Goal: Find specific page/section: Find specific page/section

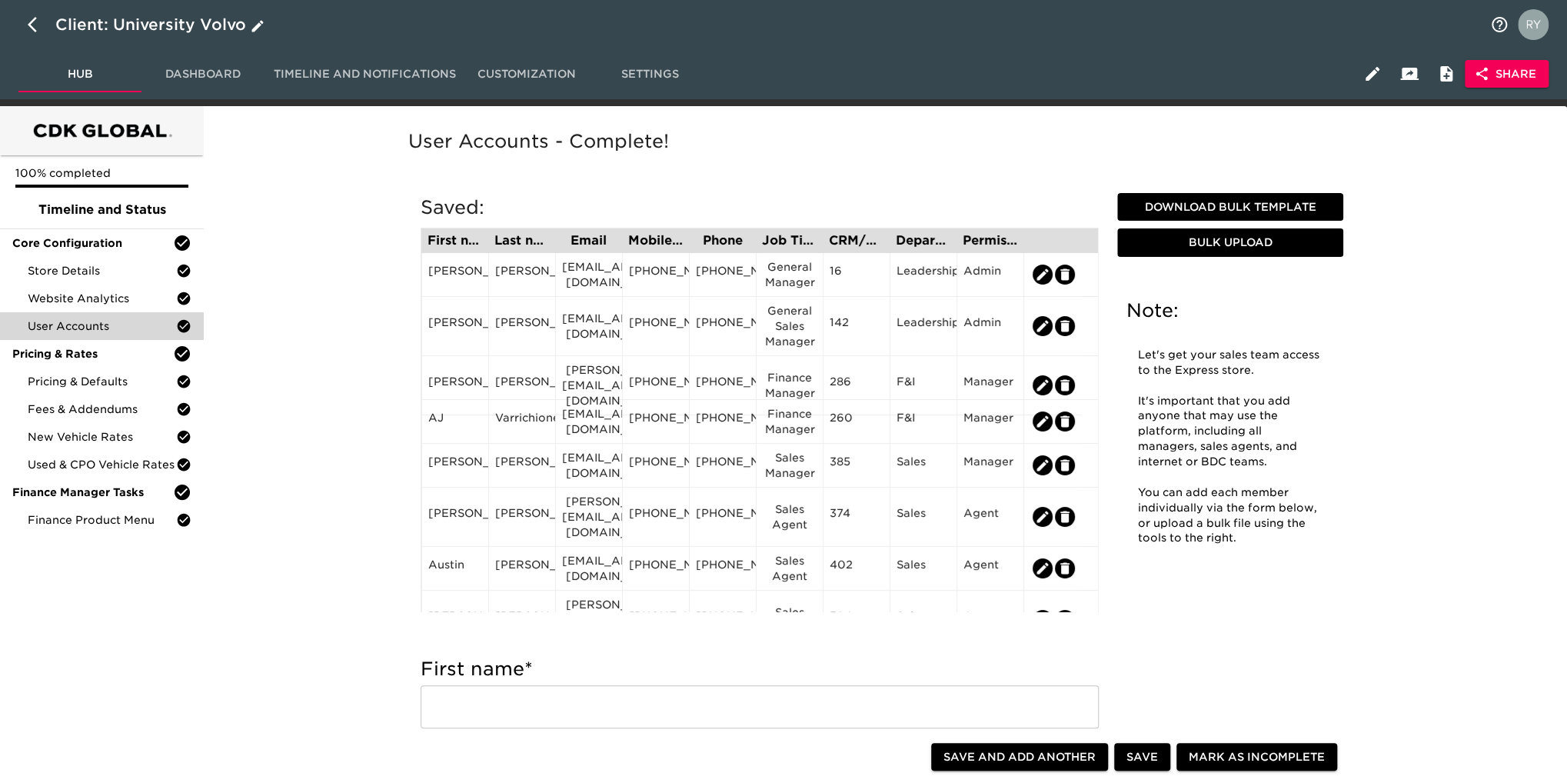
click at [34, 26] on icon "button" at bounding box center [37, 24] width 18 height 18
select select "10"
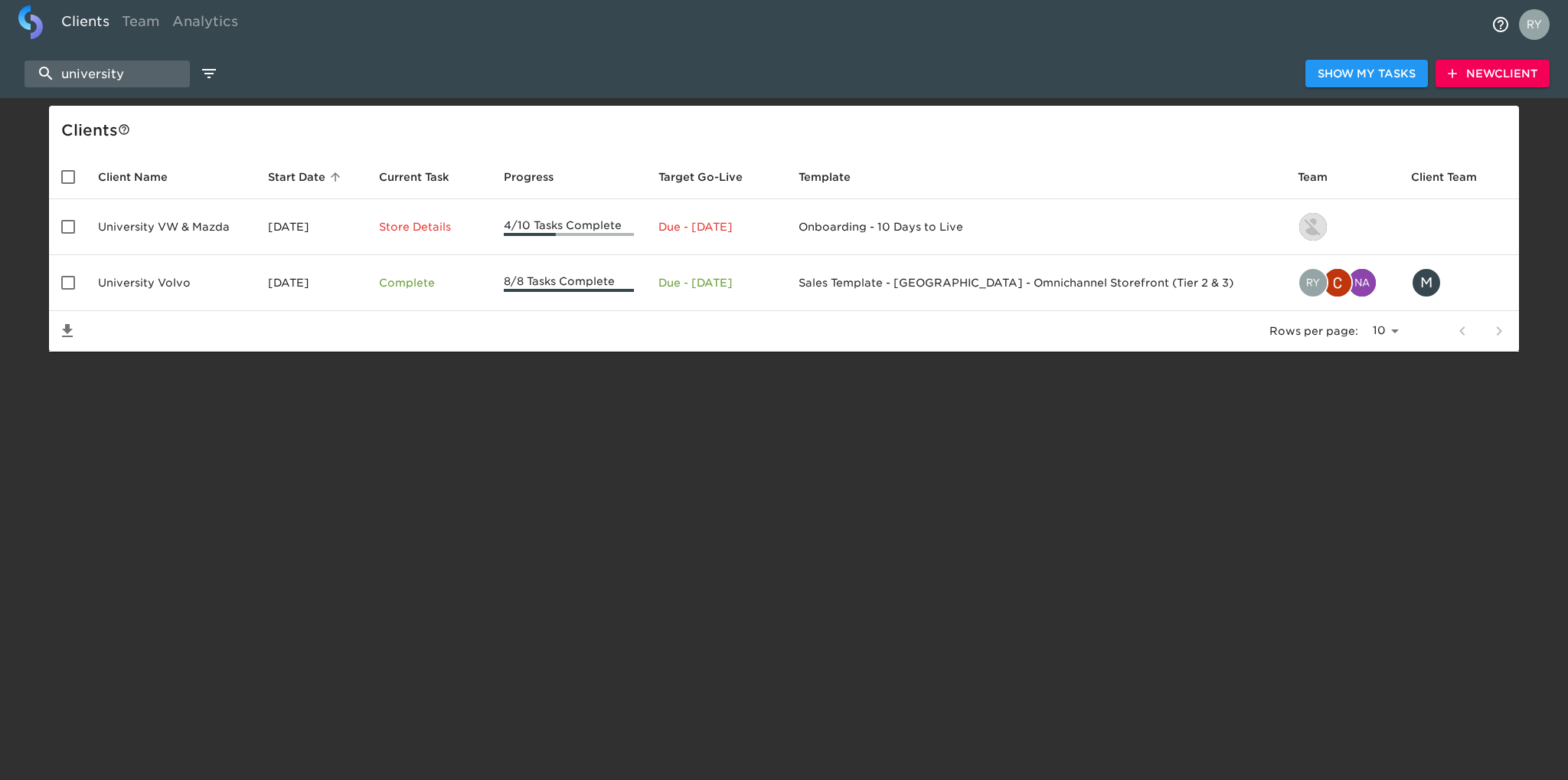
drag, startPoint x: 137, startPoint y: 81, endPoint x: 25, endPoint y: 94, distance: 112.8
click at [25, 94] on div "university Show My Tasks New Client" at bounding box center [784, 73] width 1568 height 49
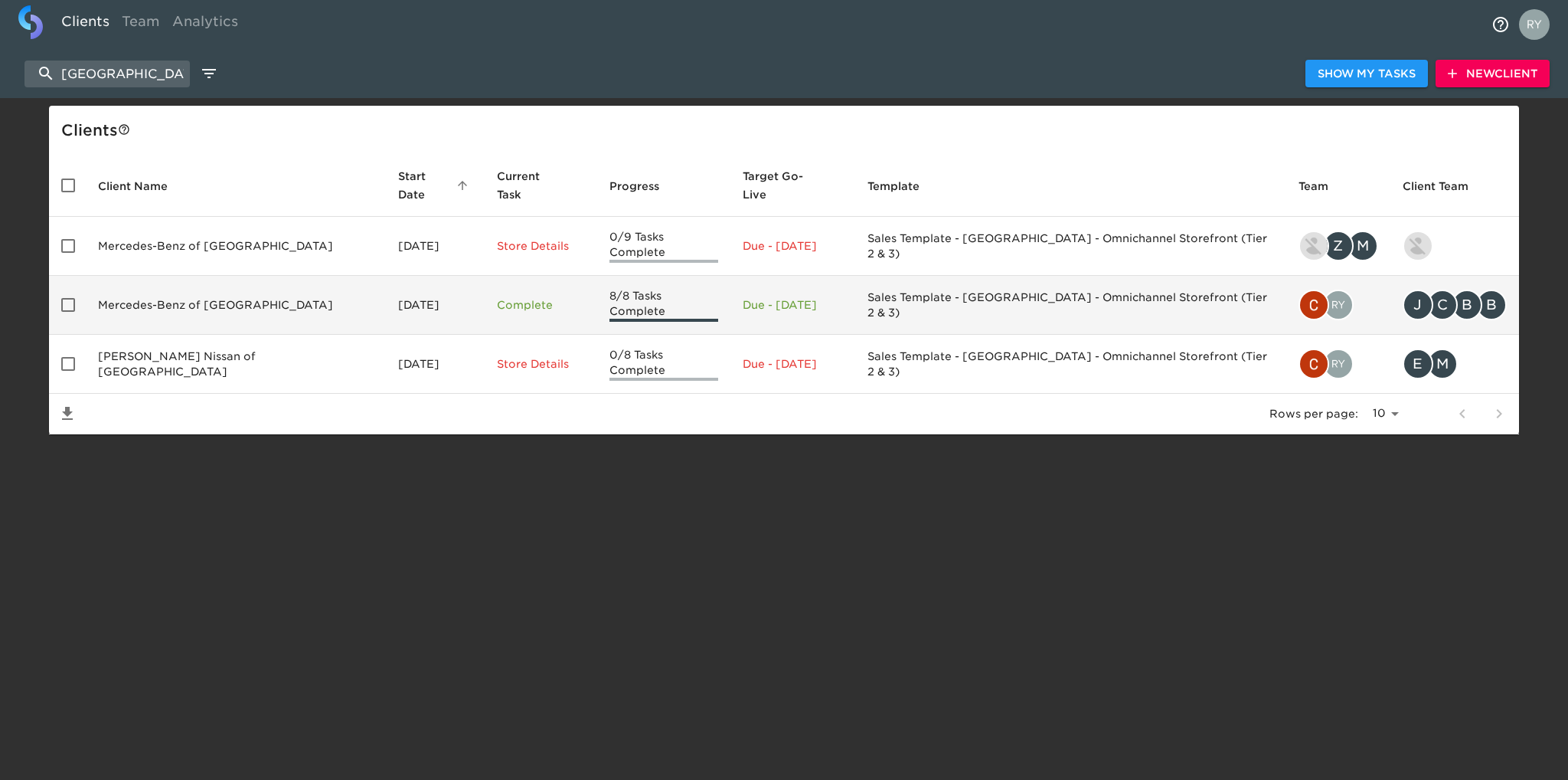
type input "huntsville"
click at [190, 286] on td "Mercedes-Benz of Huntsville" at bounding box center [235, 305] width 300 height 59
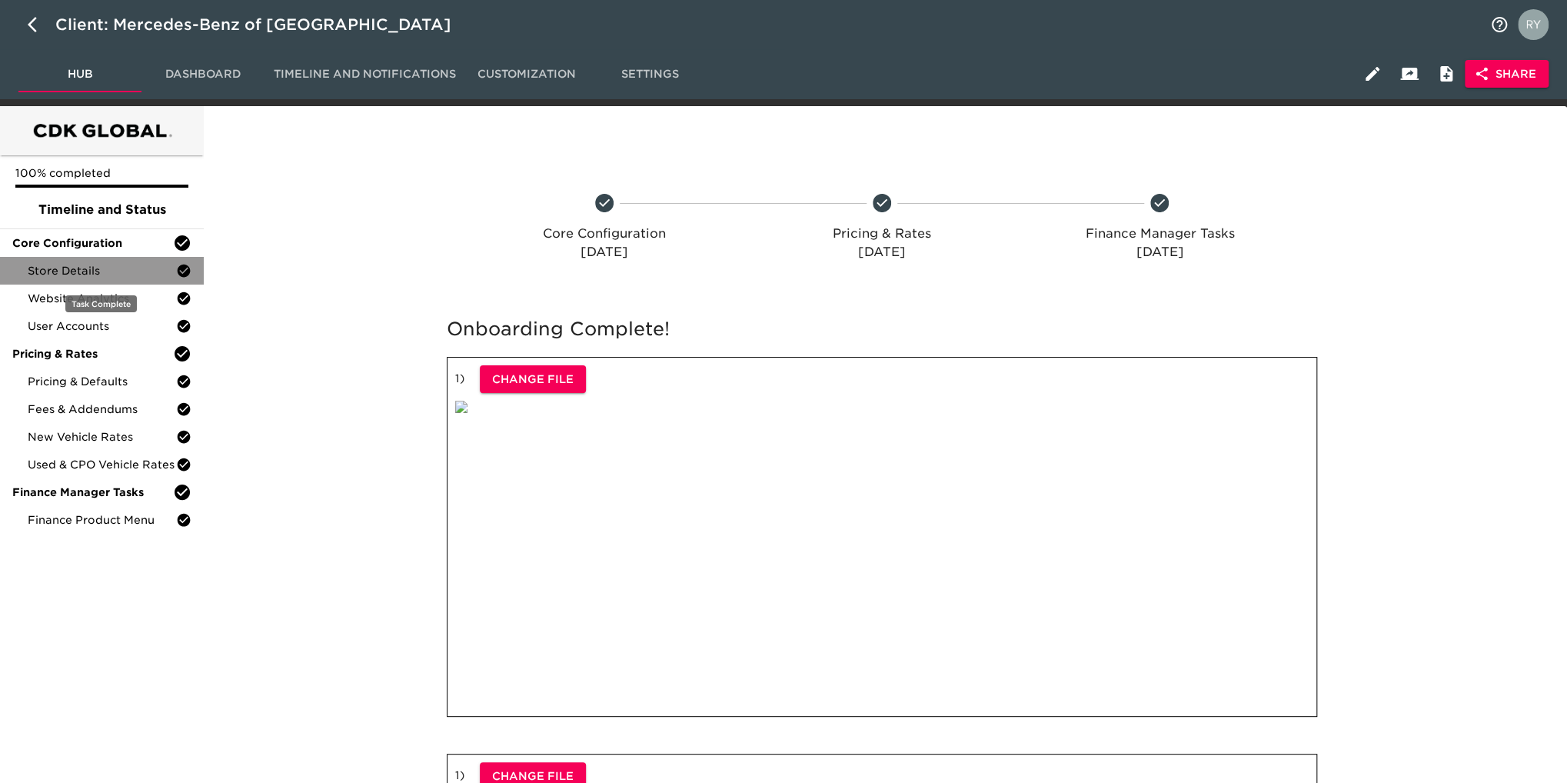
click at [111, 274] on span "Store Details" at bounding box center [102, 270] width 148 height 15
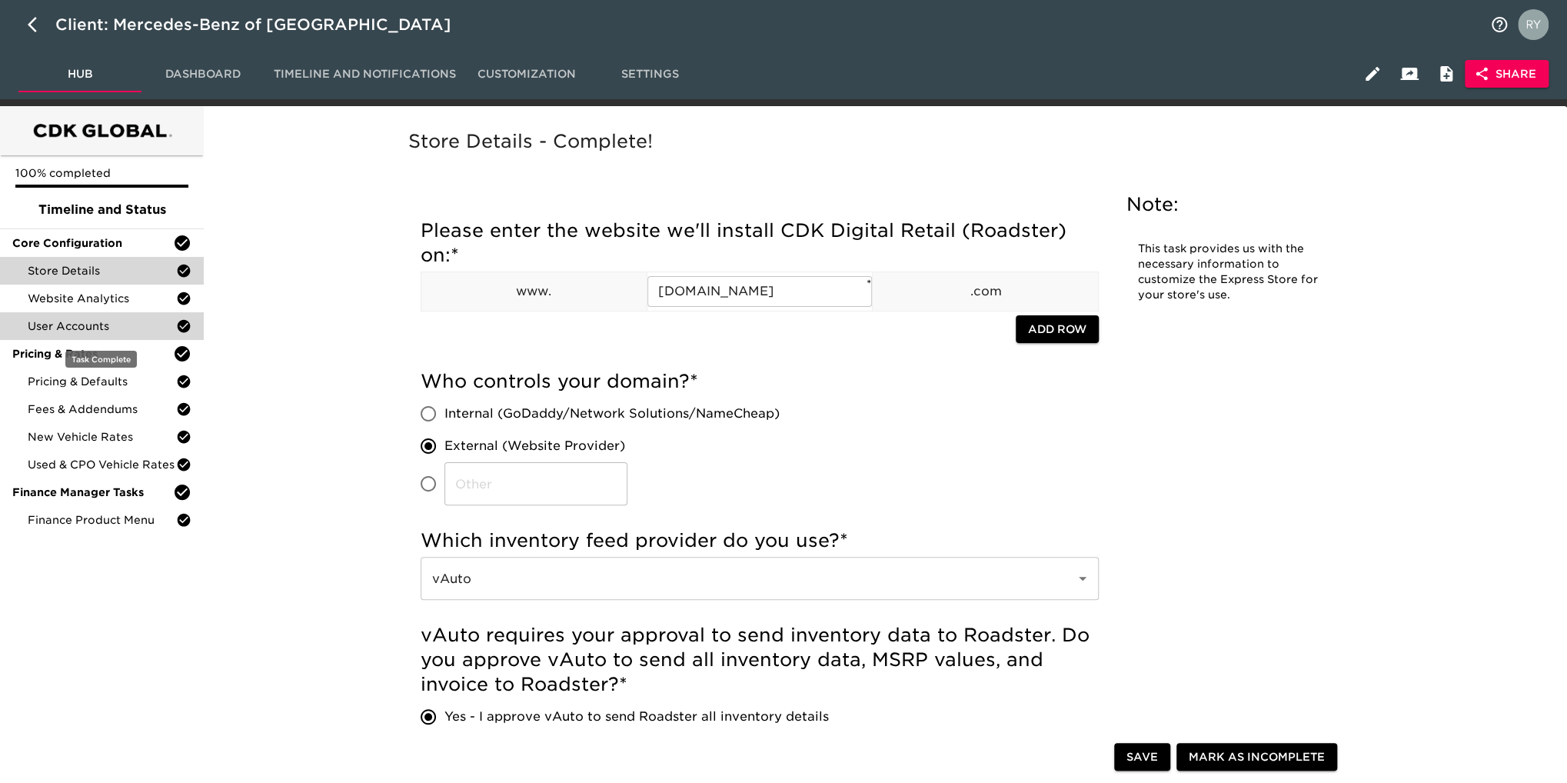
click at [84, 321] on span "User Accounts" at bounding box center [102, 325] width 148 height 15
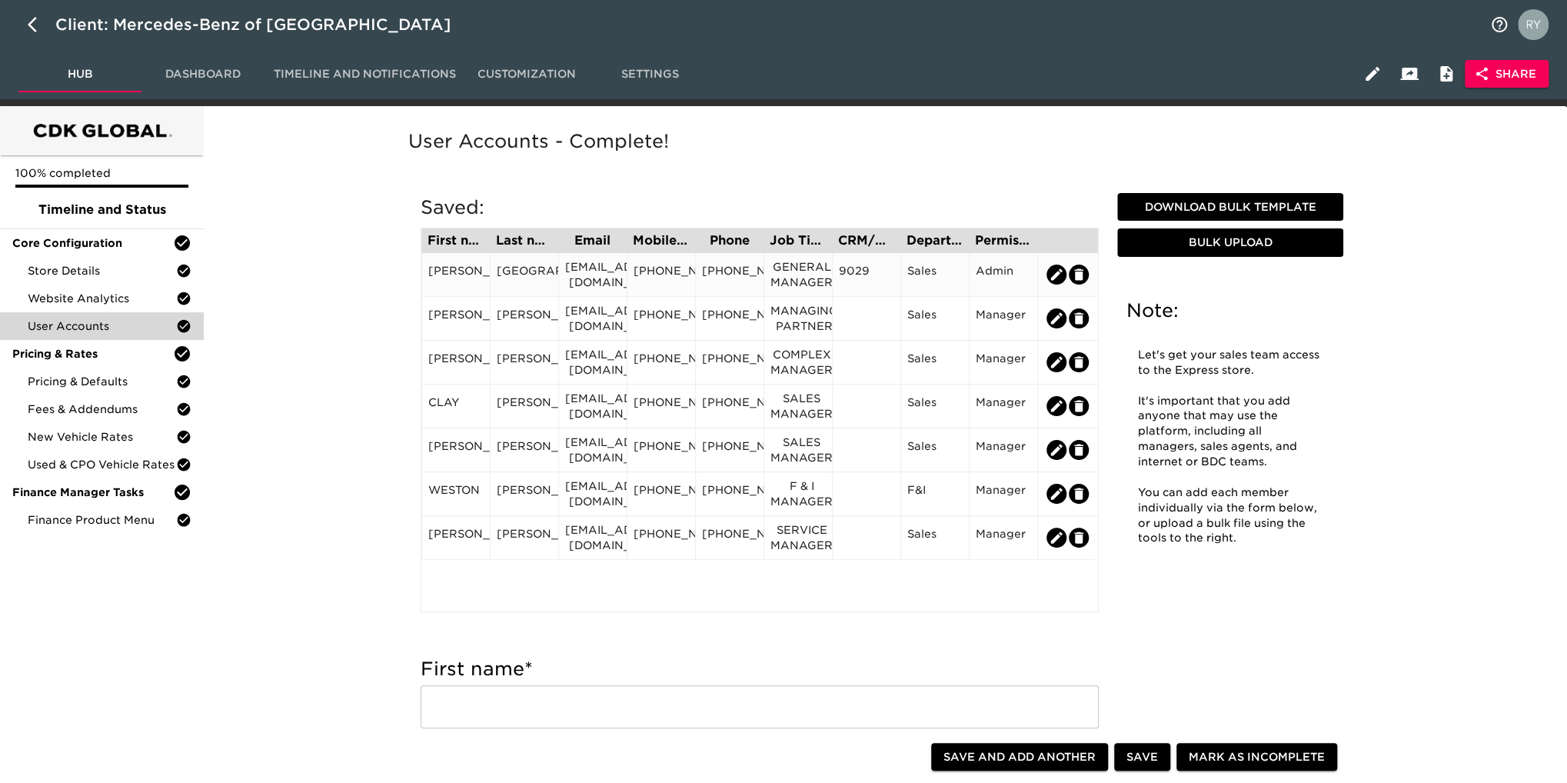
click at [597, 282] on div "bdenver@MBHSV.COM" at bounding box center [592, 274] width 55 height 31
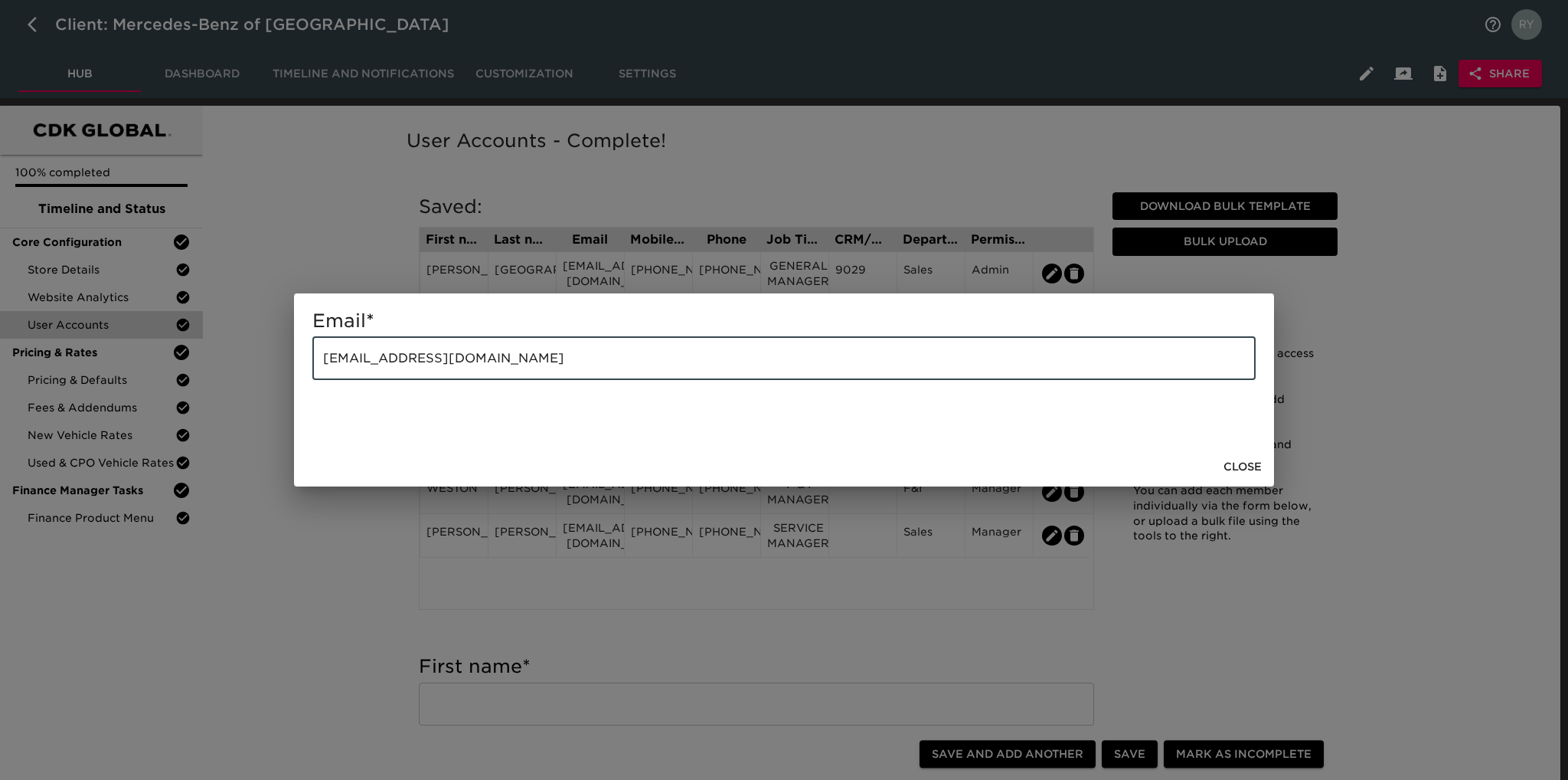
drag, startPoint x: 502, startPoint y: 370, endPoint x: 258, endPoint y: 383, distance: 244.3
click at [258, 383] on div "Email * bdenver@MBHSV.COM ​ Close" at bounding box center [784, 390] width 1568 height 780
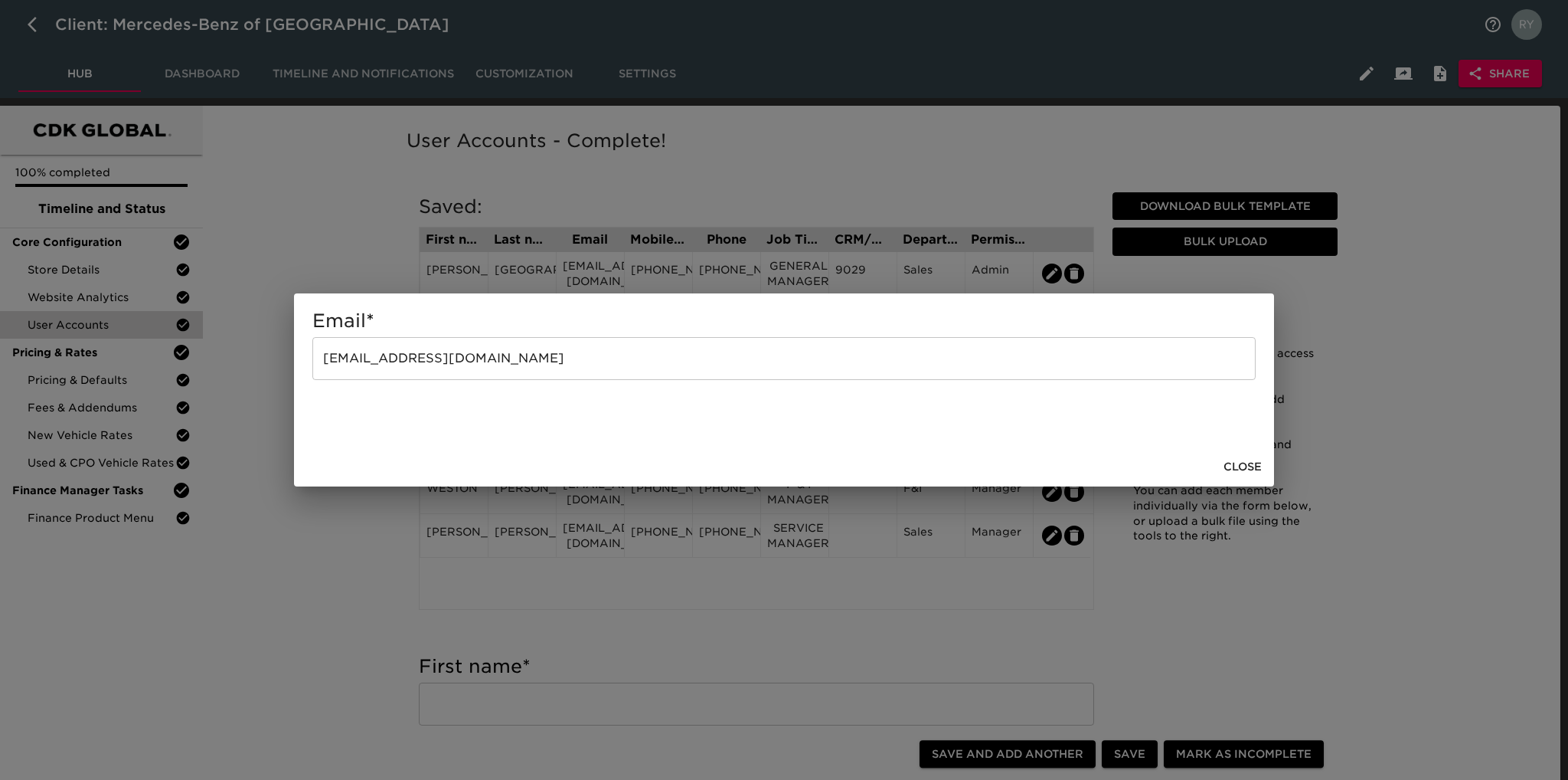
click at [282, 617] on div "Email * bdenver@MBHSV.COM ​ Close" at bounding box center [784, 390] width 1568 height 780
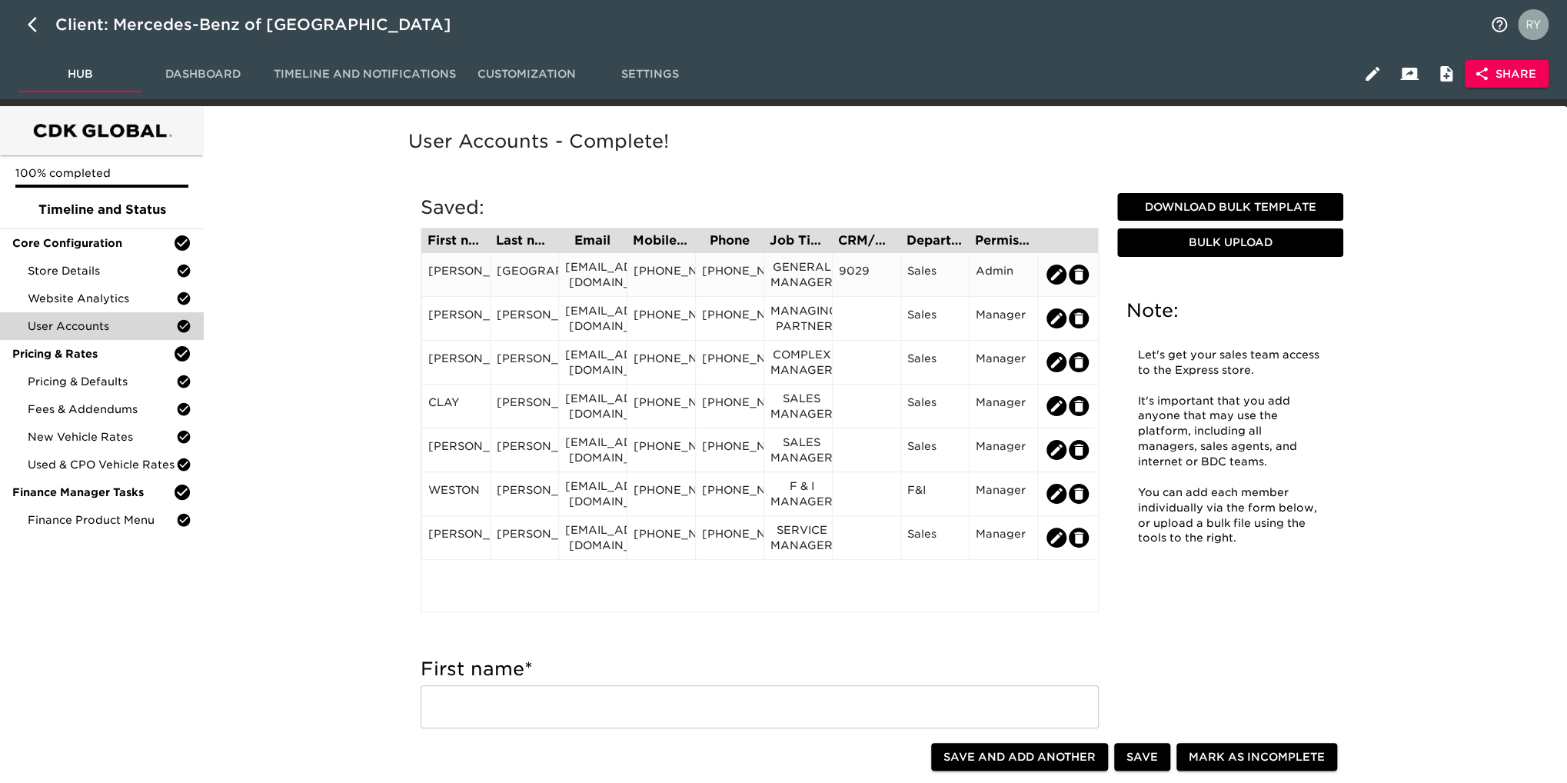
click at [678, 281] on div "609-432-77055" at bounding box center [660, 274] width 55 height 23
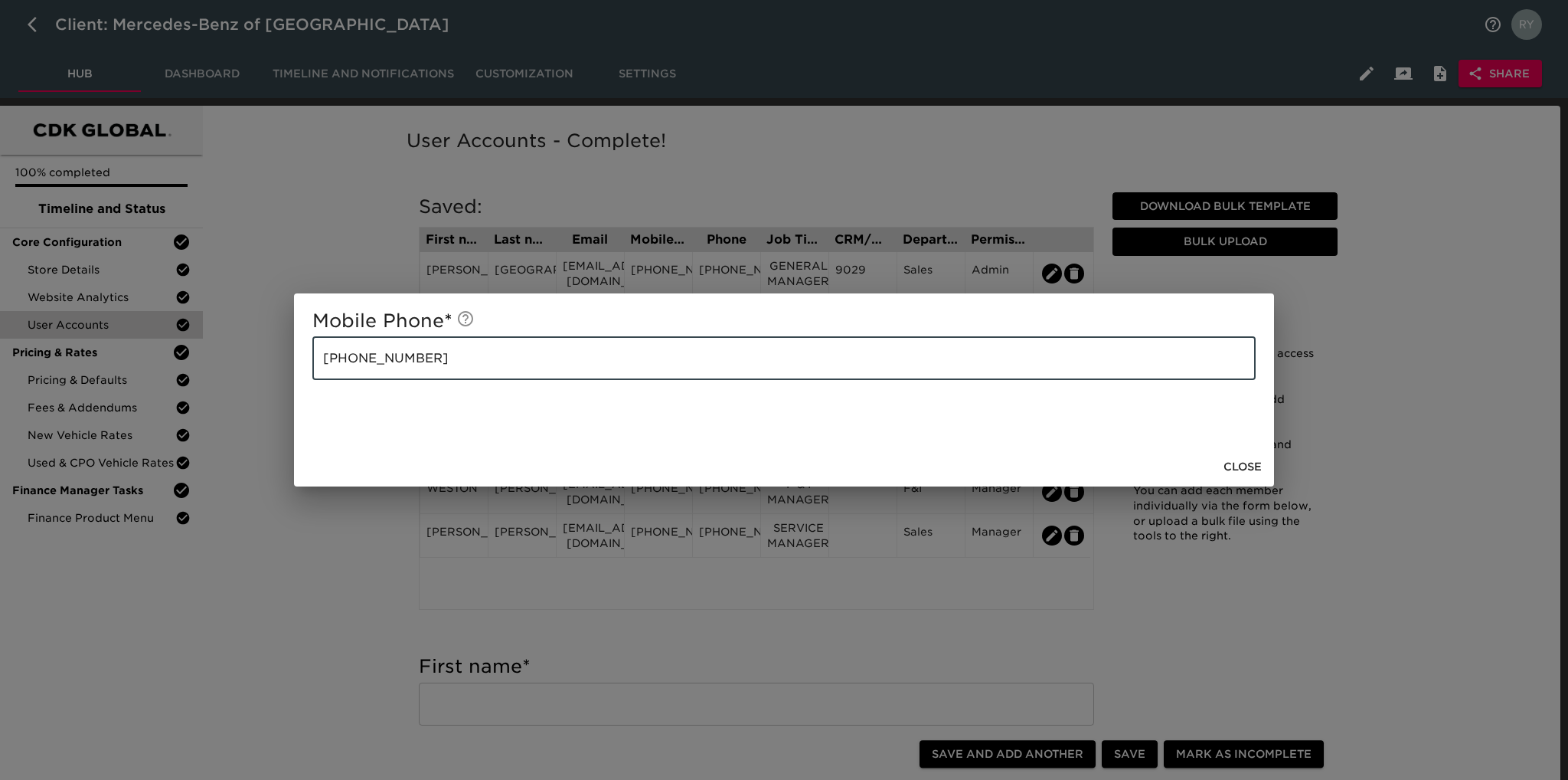
drag, startPoint x: 445, startPoint y: 353, endPoint x: 315, endPoint y: 358, distance: 130.1
click at [315, 358] on input "609-432-77055" at bounding box center [784, 358] width 943 height 43
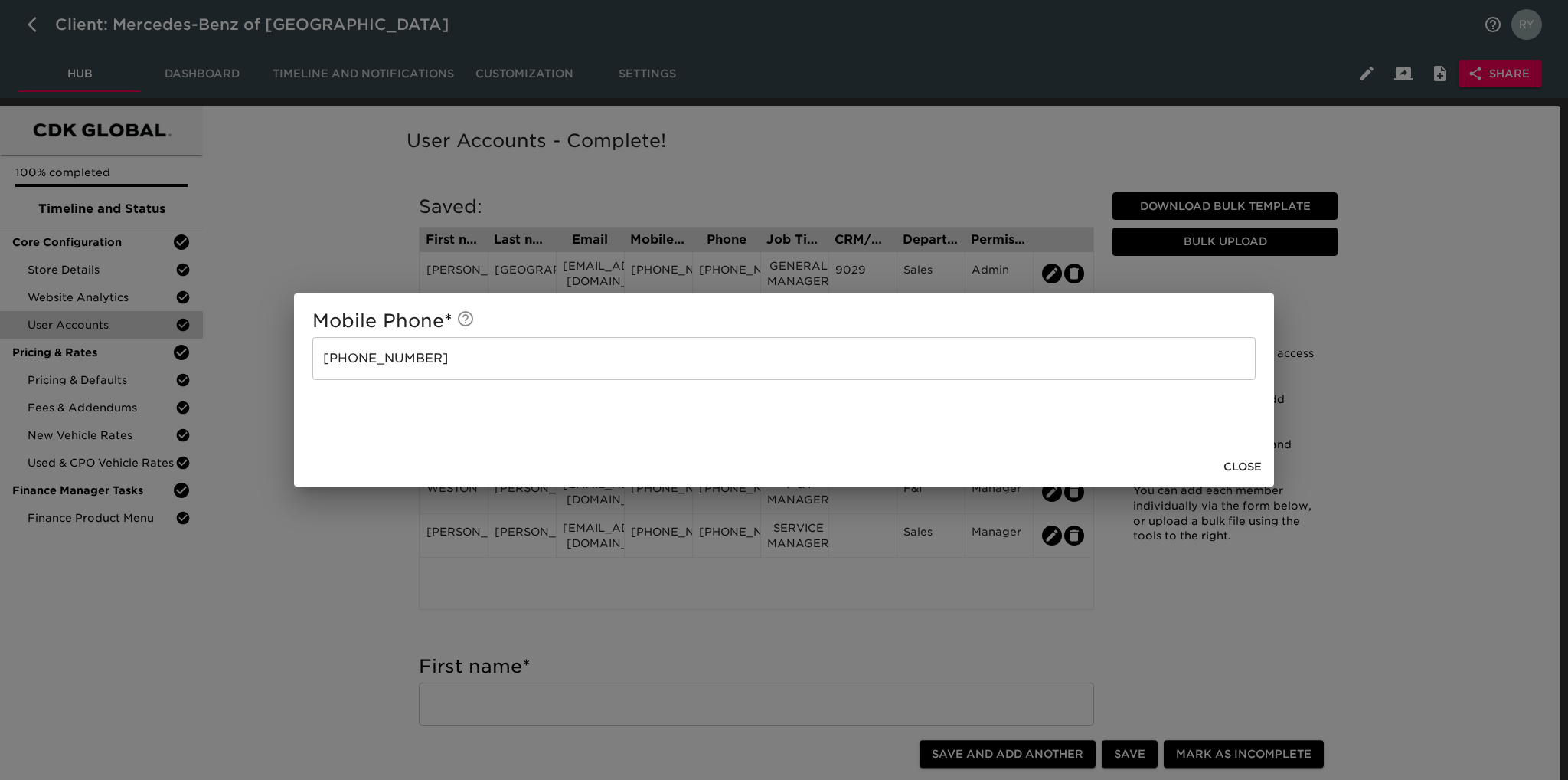
drag, startPoint x: 134, startPoint y: 678, endPoint x: 80, endPoint y: 588, distance: 105.0
click at [134, 678] on div "Mobile Phone * 609-432-77055 ​ Close" at bounding box center [784, 390] width 1568 height 780
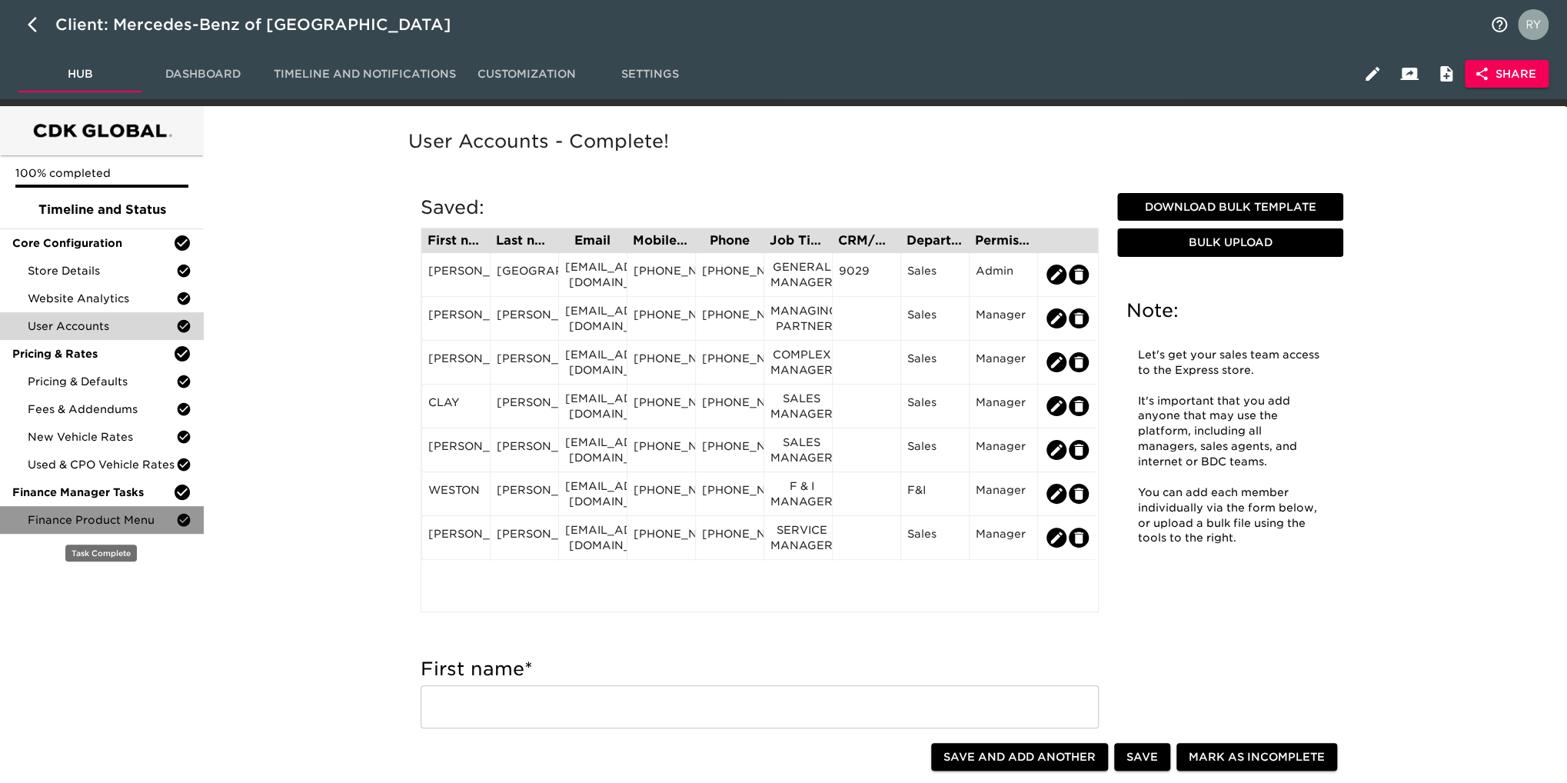
click at [86, 520] on span "Finance Product Menu" at bounding box center [102, 519] width 148 height 15
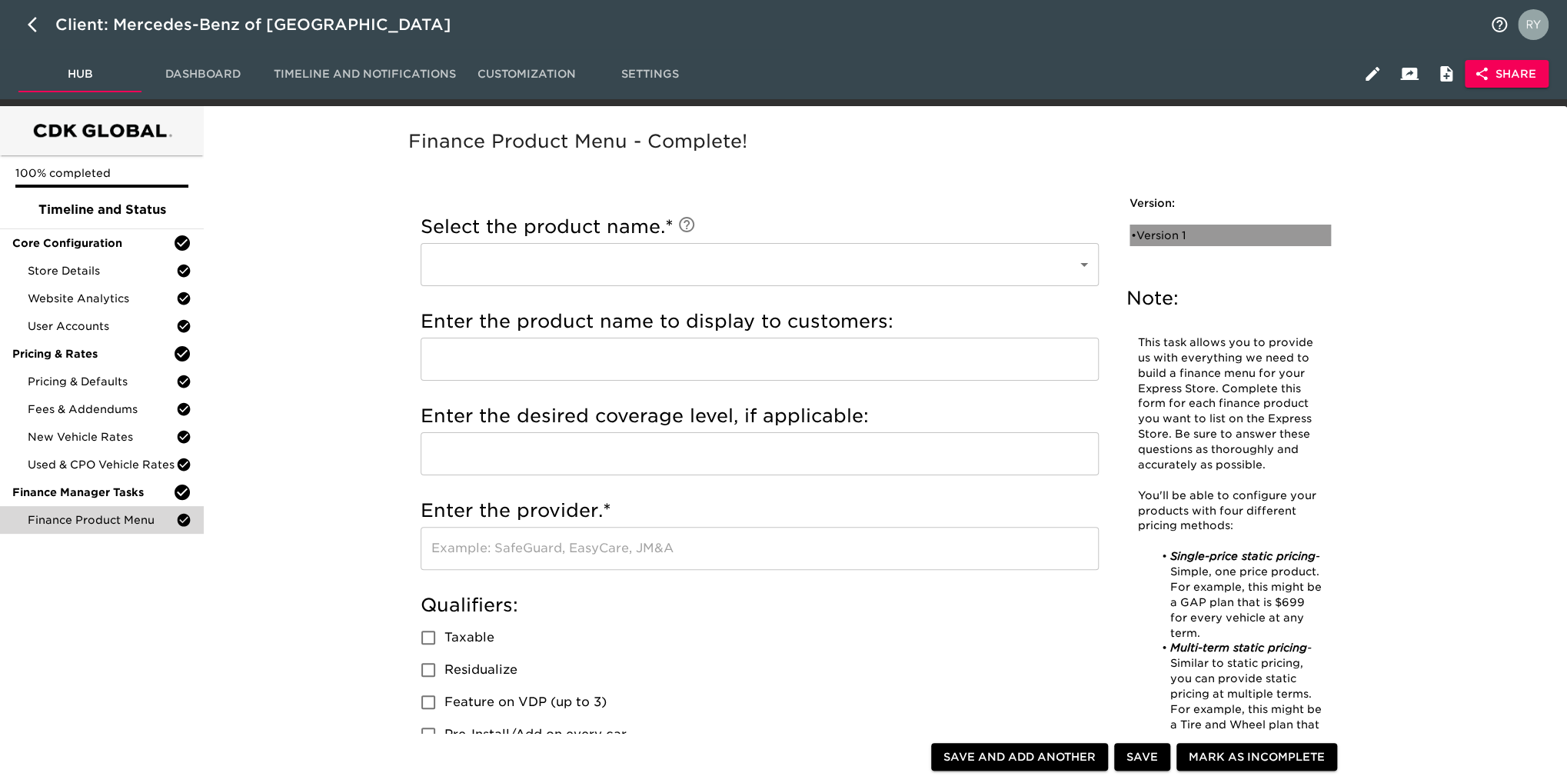
click at [1162, 231] on div "• Version 1" at bounding box center [1219, 235] width 177 height 15
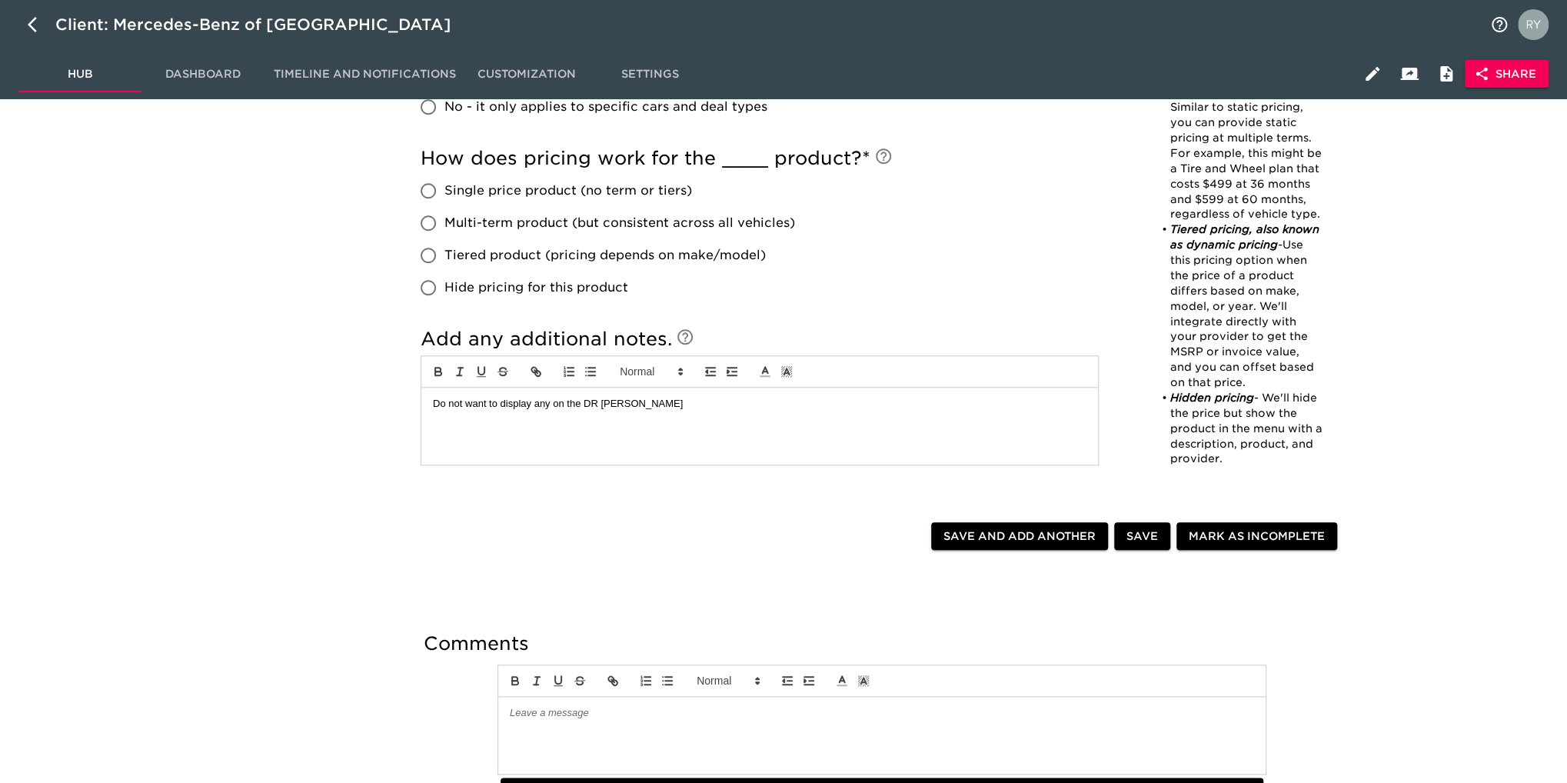
scroll to position [759, 0]
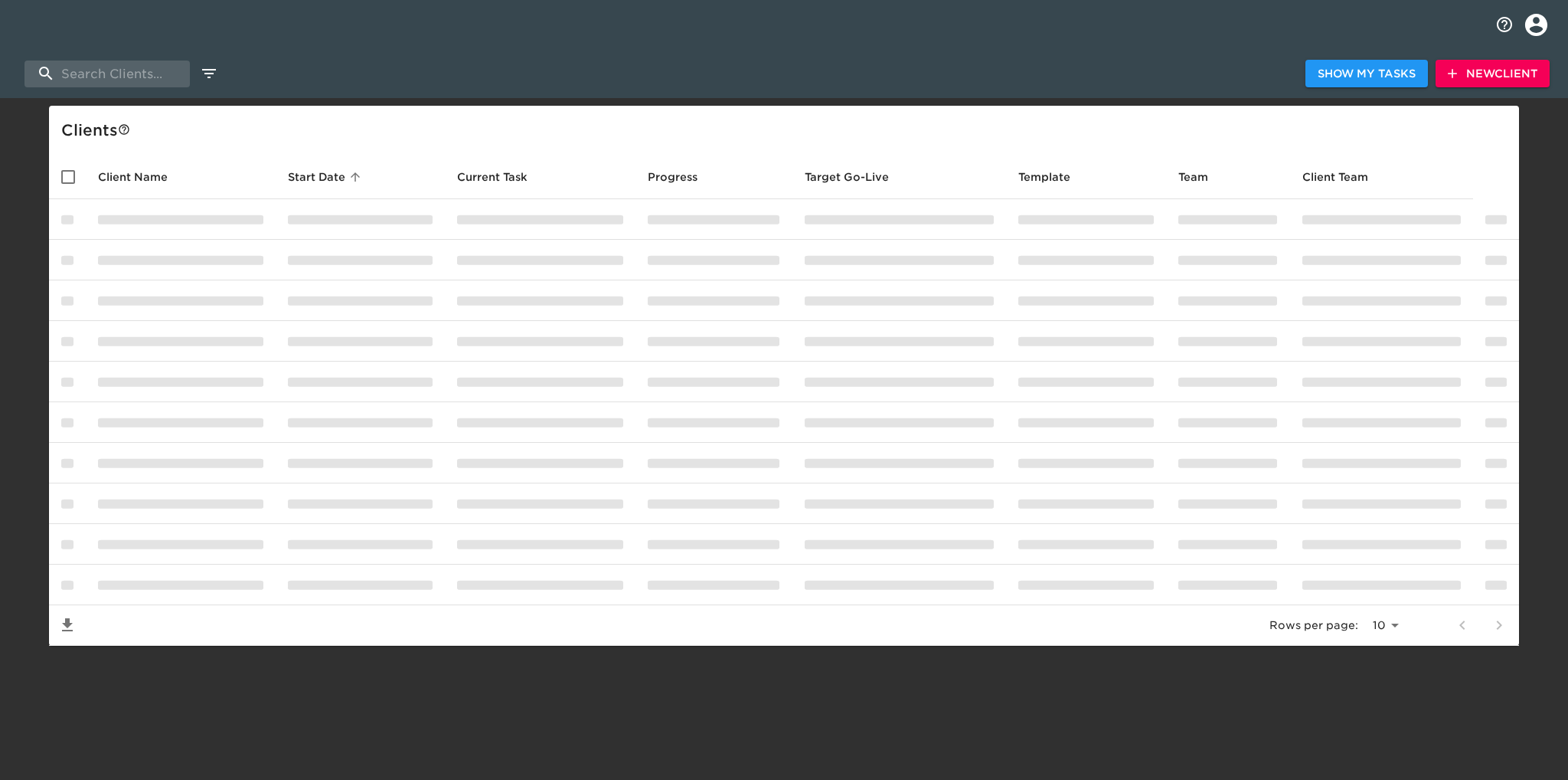
select select "10"
click at [122, 72] on input "search" at bounding box center [108, 74] width 165 height 27
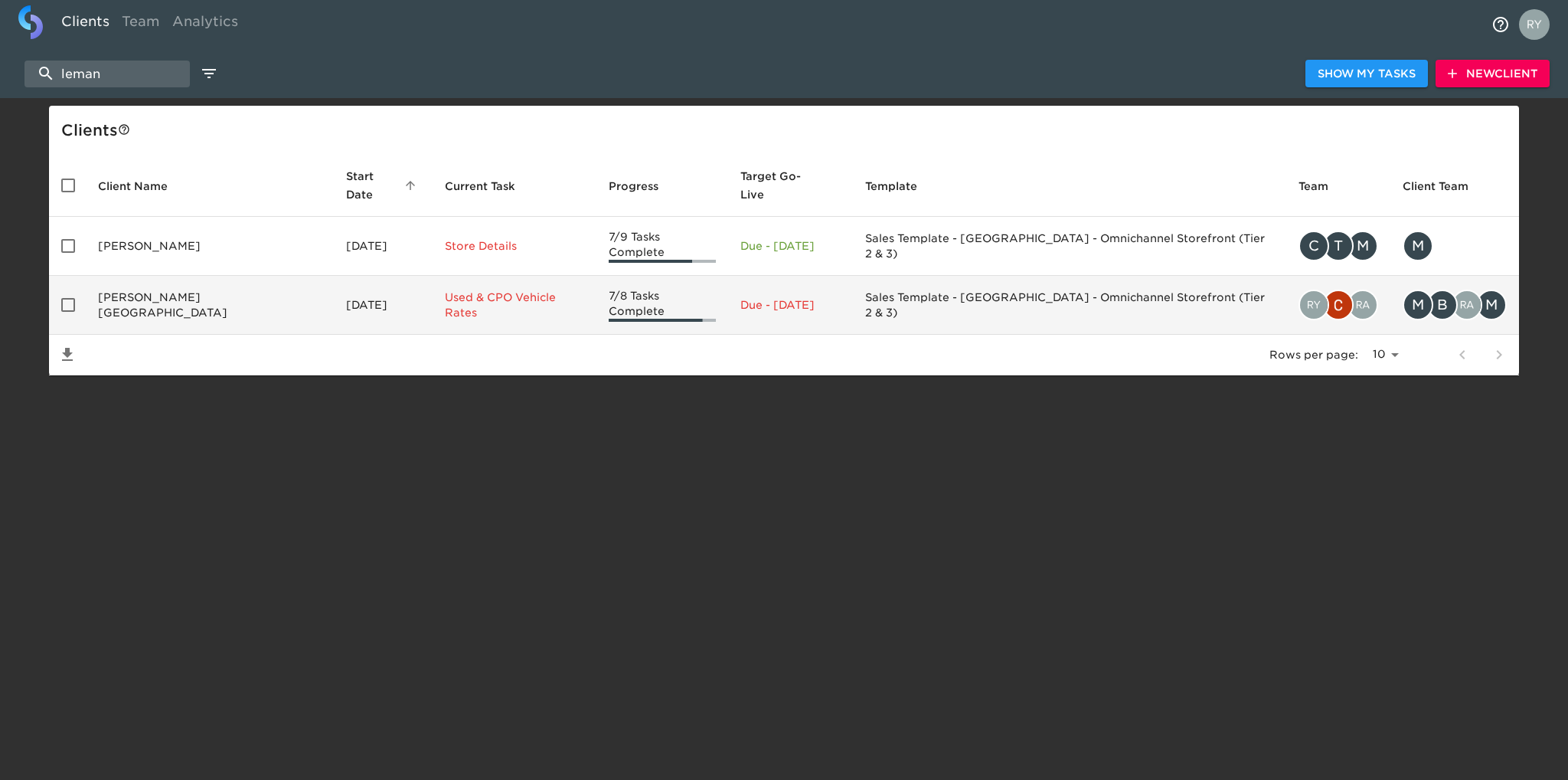
type input "leman"
click at [171, 283] on td "[PERSON_NAME][GEOGRAPHIC_DATA]" at bounding box center [209, 305] width 248 height 59
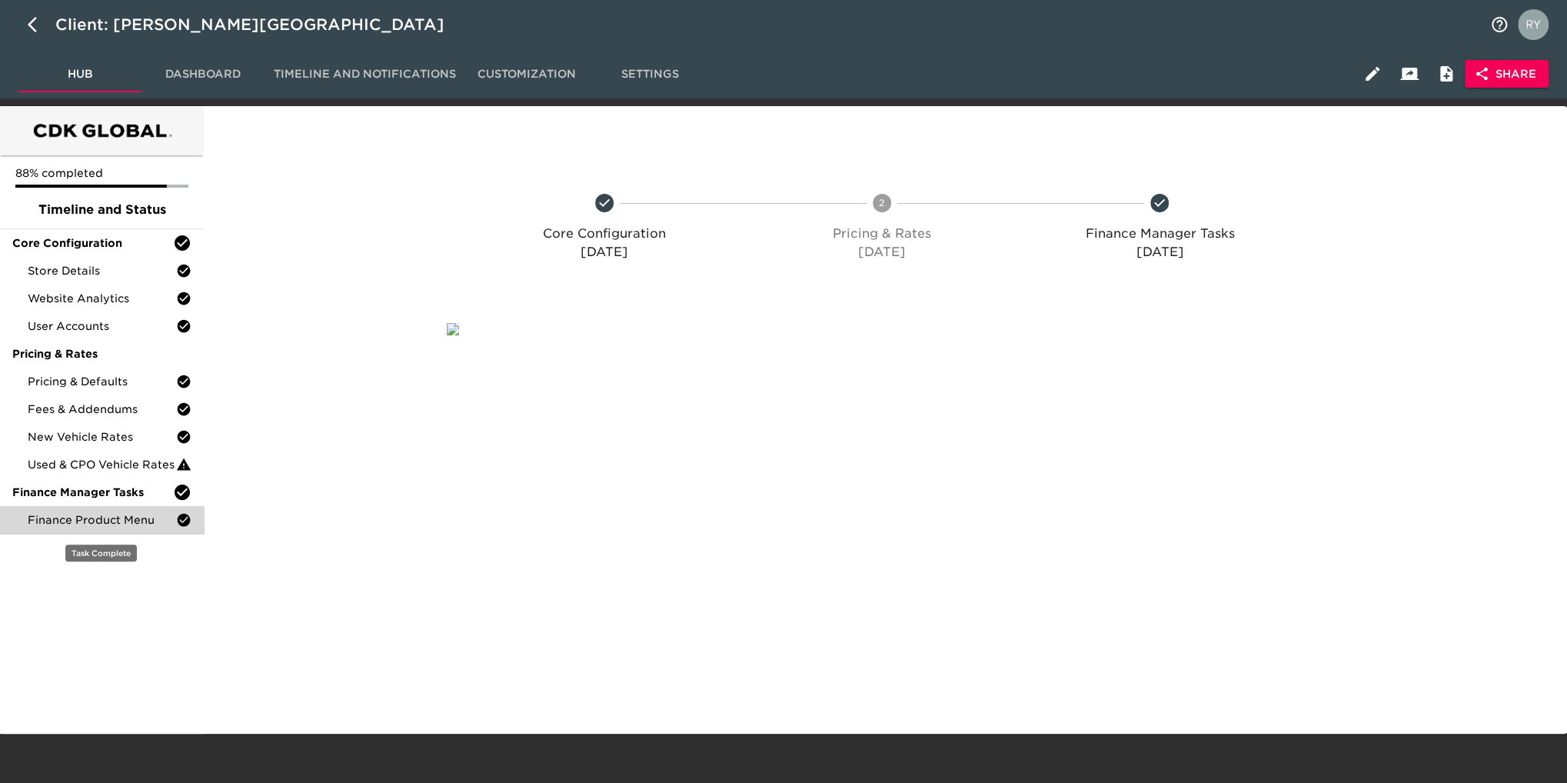
click at [117, 525] on span "Finance Product Menu" at bounding box center [102, 519] width 148 height 15
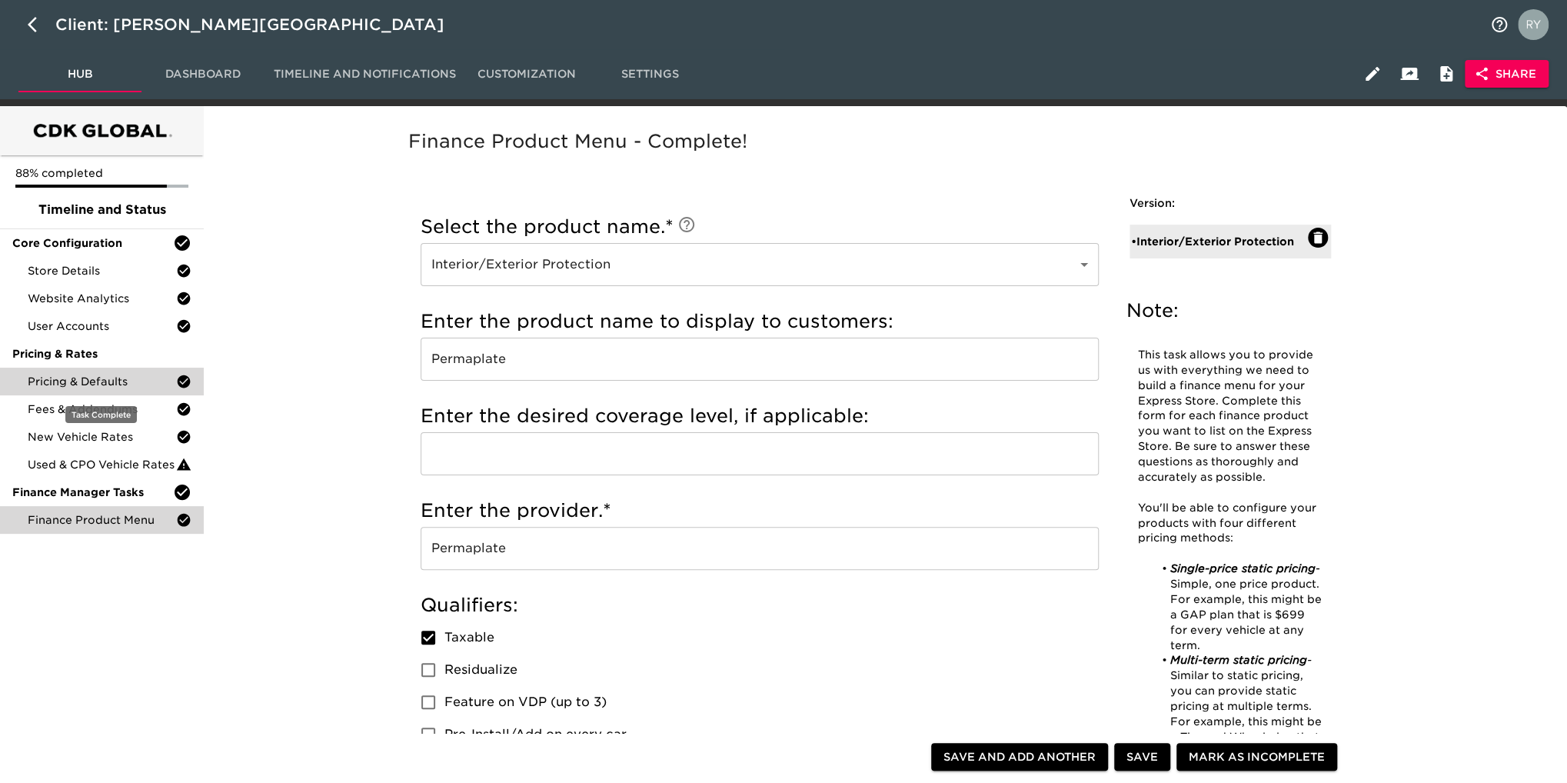
click at [81, 384] on span "Pricing & Defaults" at bounding box center [102, 381] width 148 height 15
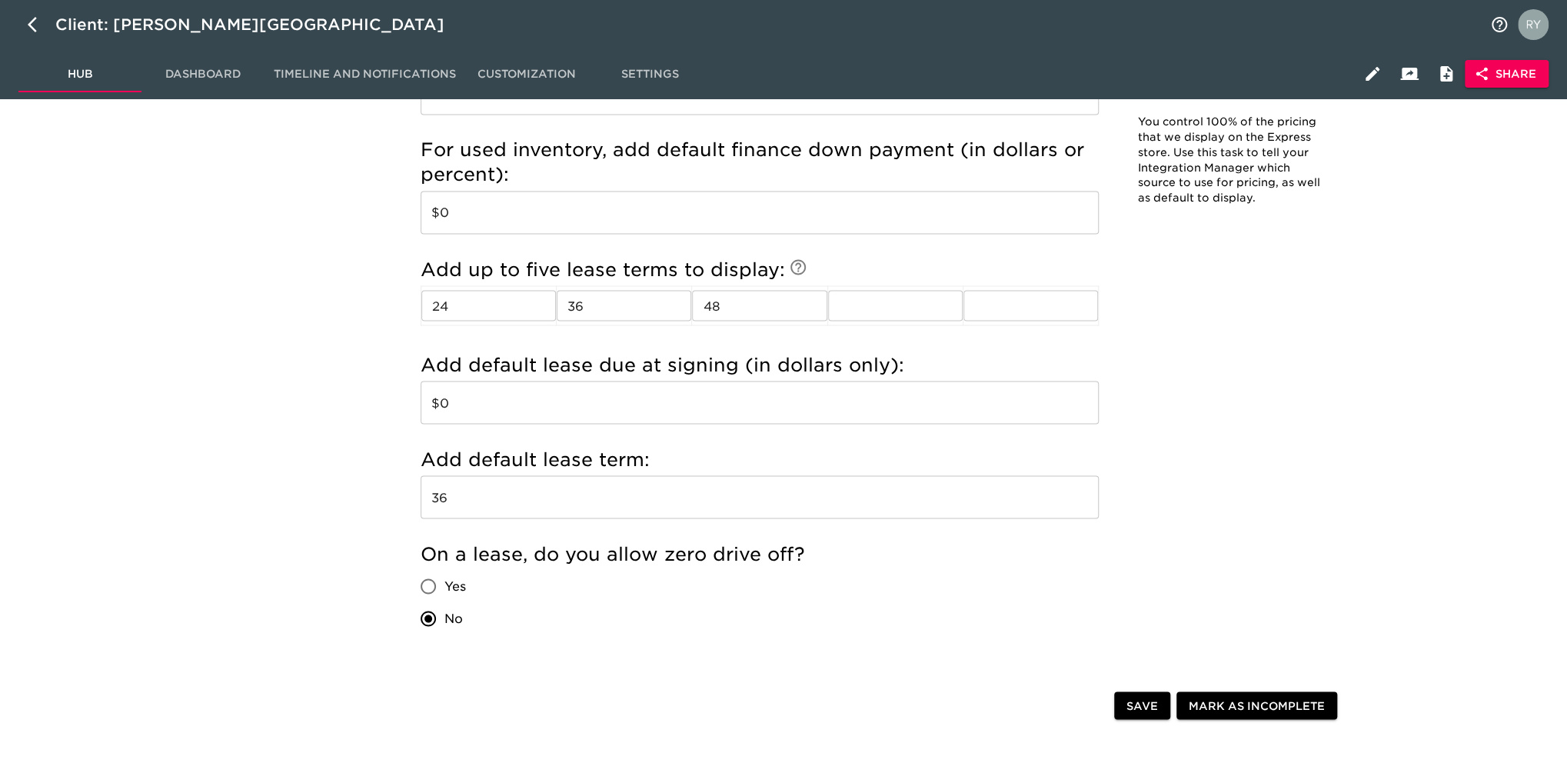
scroll to position [1845, 0]
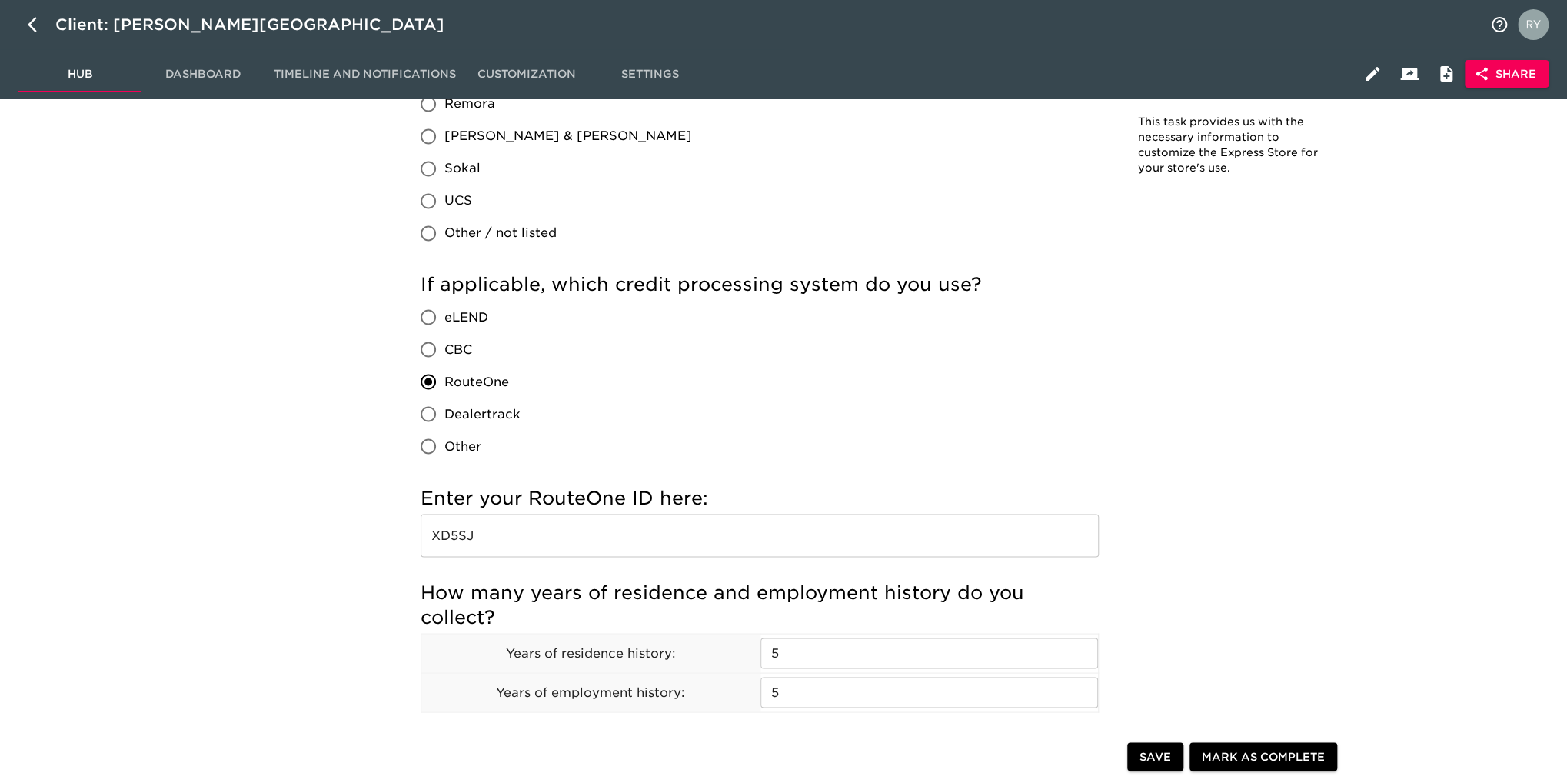
scroll to position [1691, 0]
